Goal: Find specific page/section: Find specific page/section

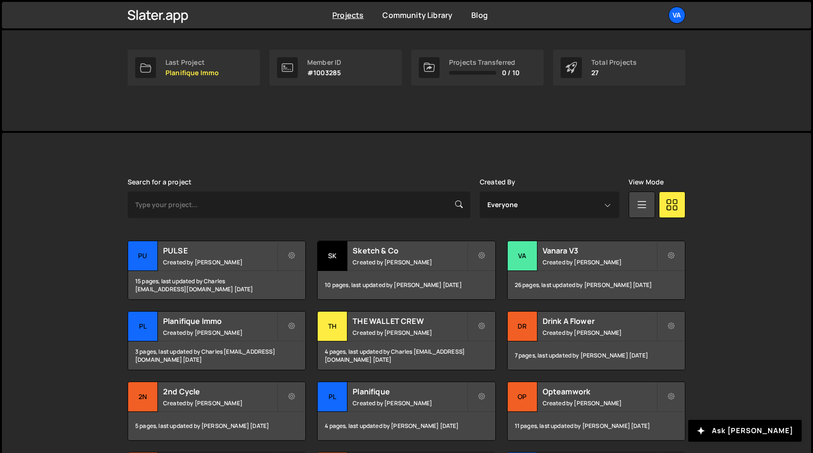
scroll to position [273, 0]
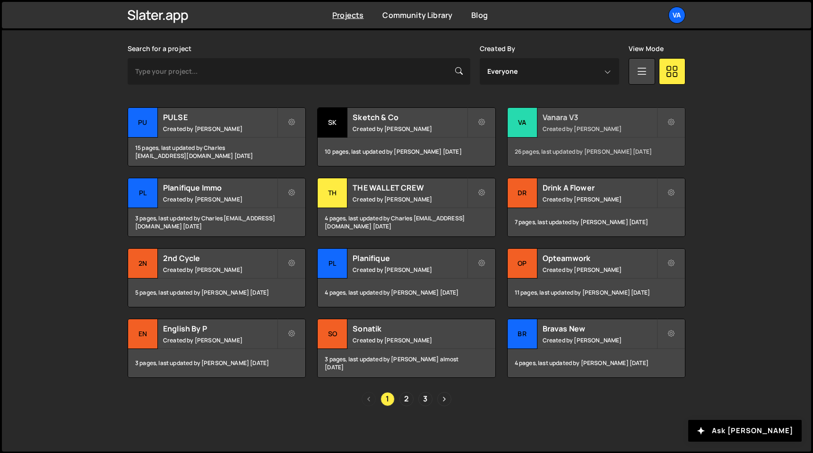
click at [578, 120] on h2 "Vanara V3" at bounding box center [599, 117] width 114 height 10
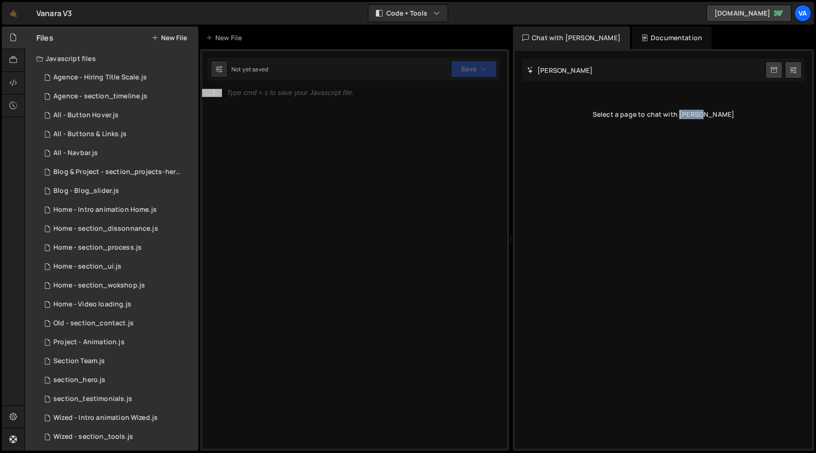
click at [578, 120] on div "Select a page to chat with [PERSON_NAME]" at bounding box center [664, 114] width 283 height 38
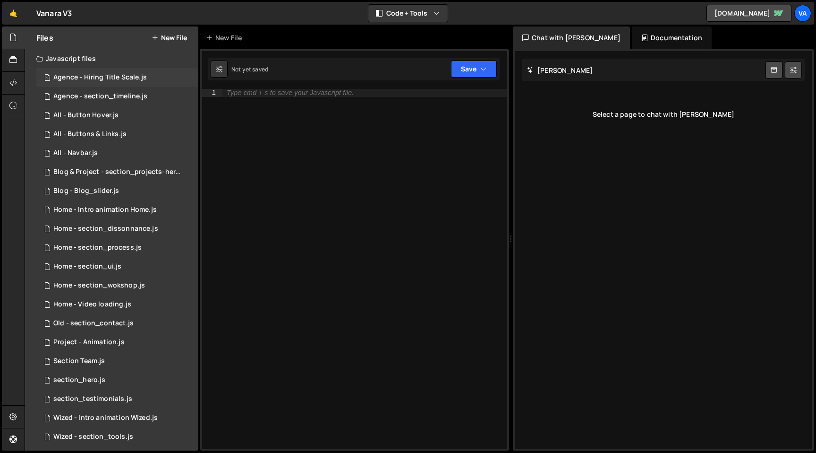
click at [119, 75] on div "Agence - Hiring Title Scale.js" at bounding box center [100, 77] width 94 height 9
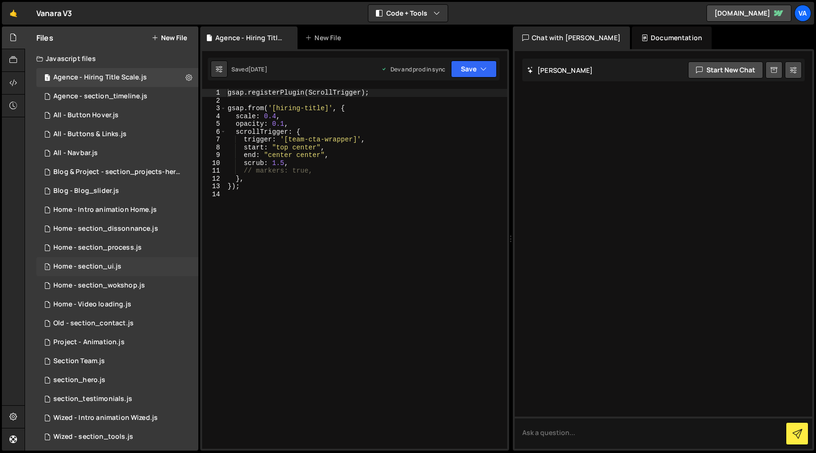
scroll to position [24, 0]
